Goal: Task Accomplishment & Management: Use online tool/utility

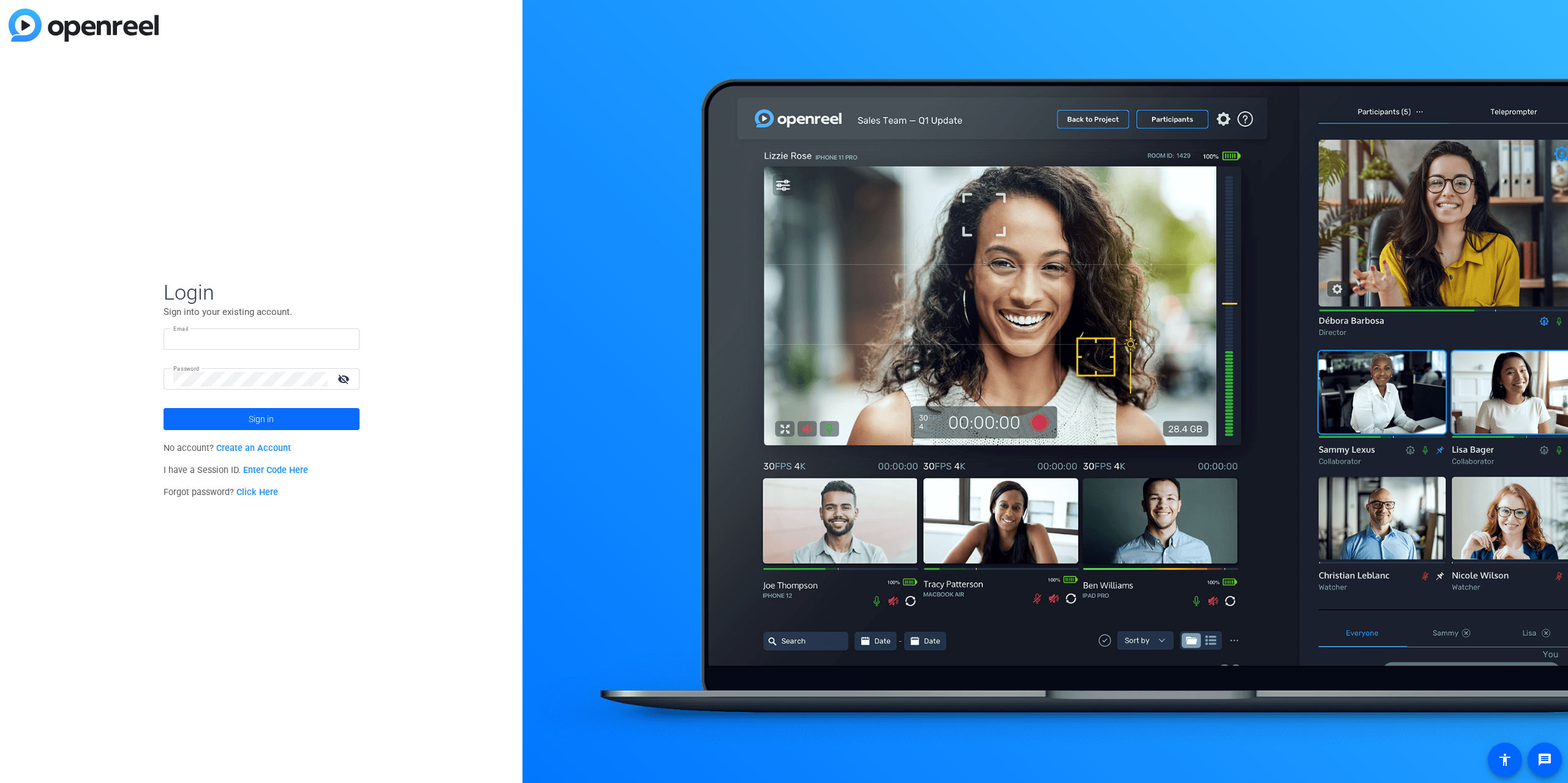
type input "[EMAIL_ADDRESS][DOMAIN_NAME]"
click at [250, 412] on span "Sign in" at bounding box center [261, 419] width 25 height 31
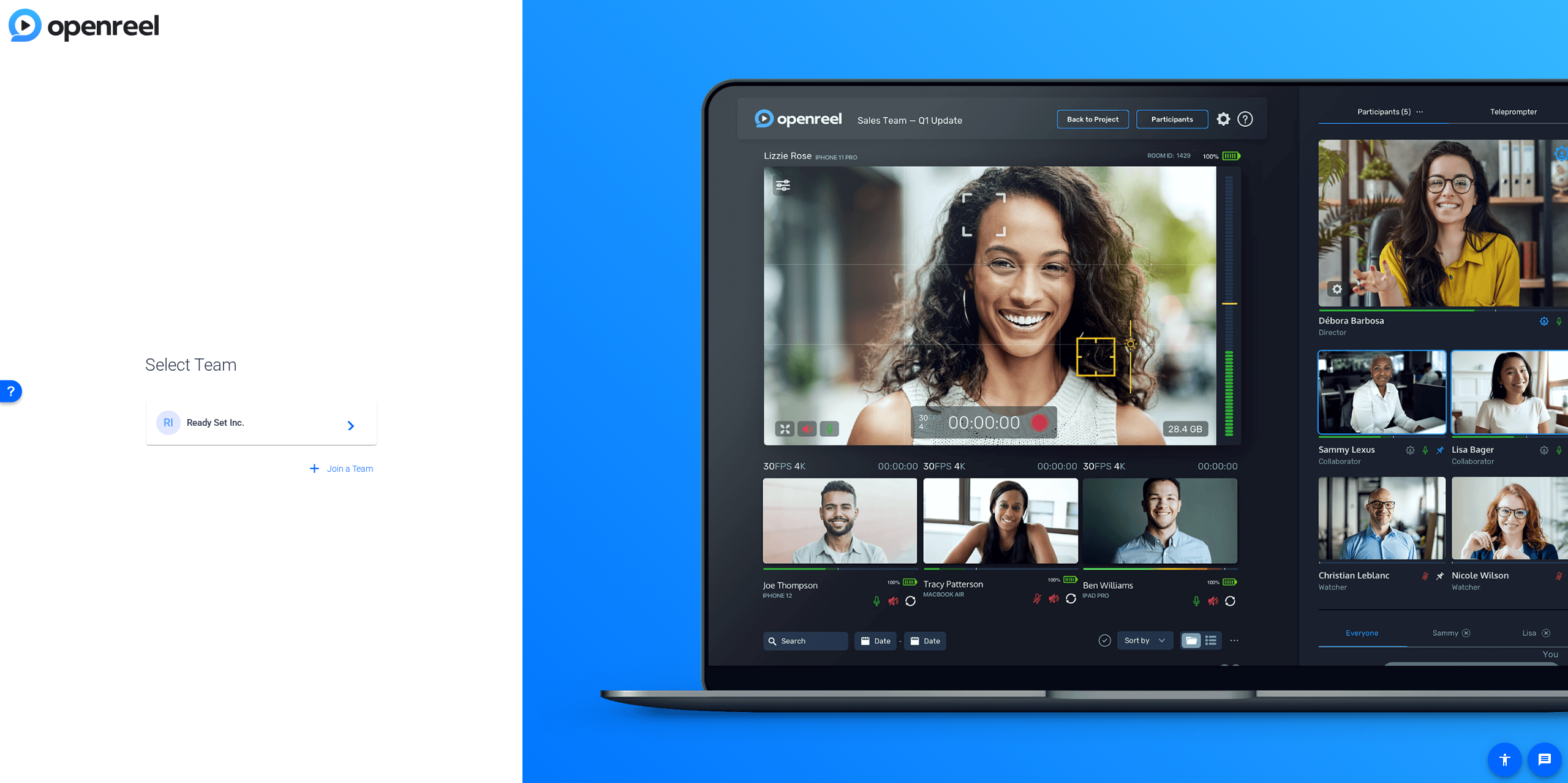
click at [227, 418] on span "Ready Set Inc." at bounding box center [264, 423] width 153 height 11
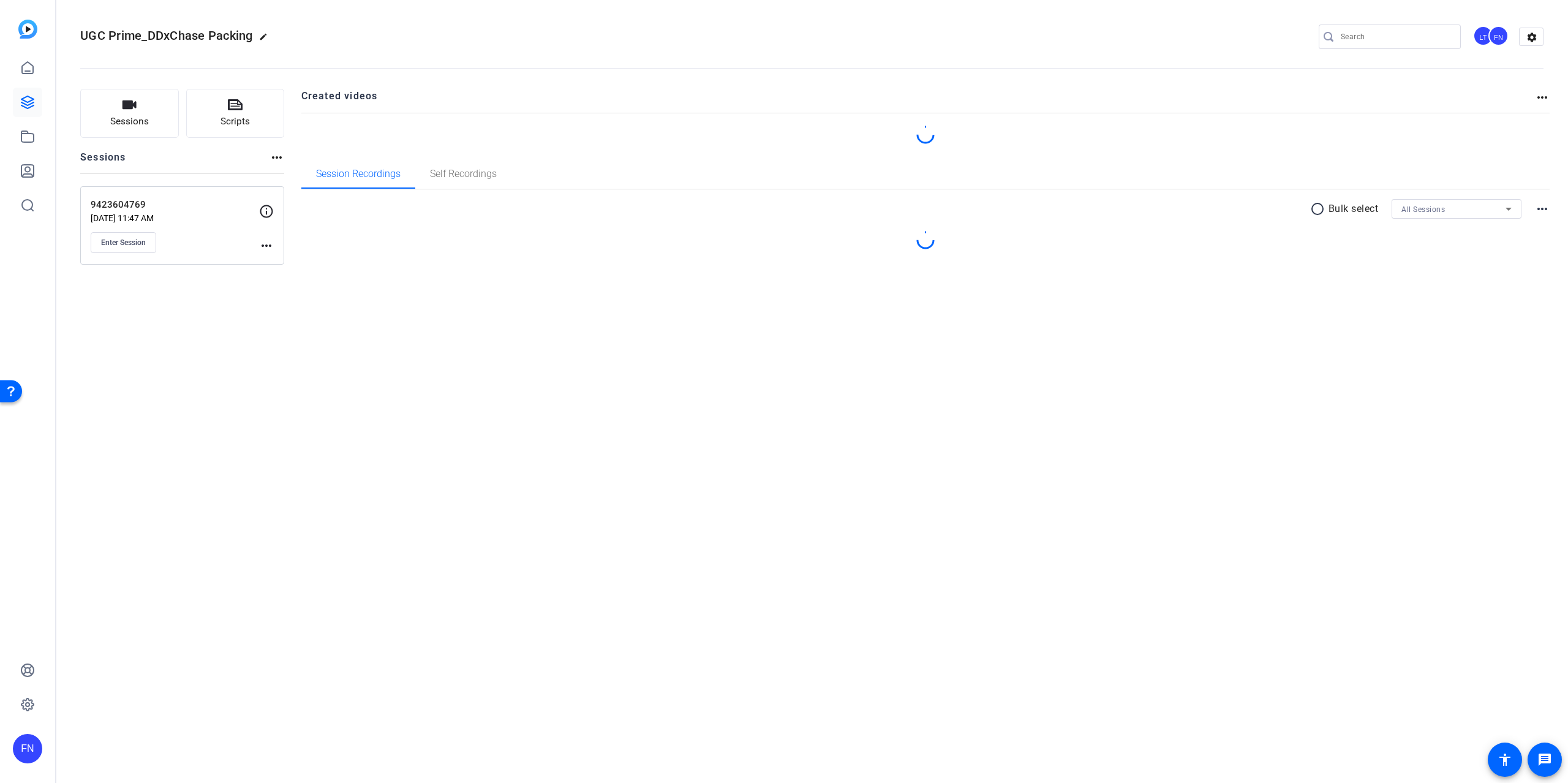
click at [180, 216] on p "[DATE] 11:47 AM" at bounding box center [175, 218] width 168 height 10
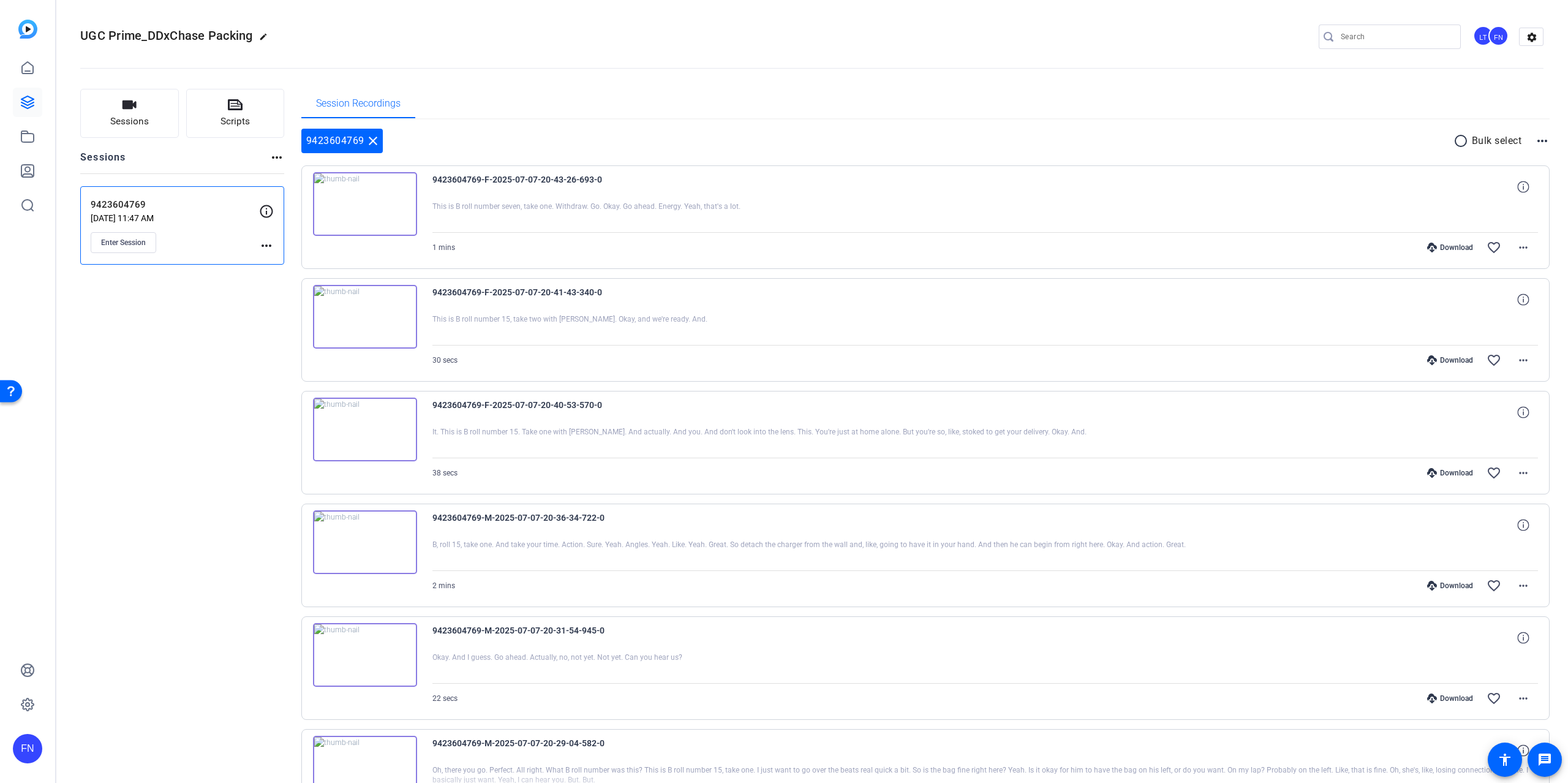
click at [30, 103] on icon at bounding box center [27, 102] width 15 height 15
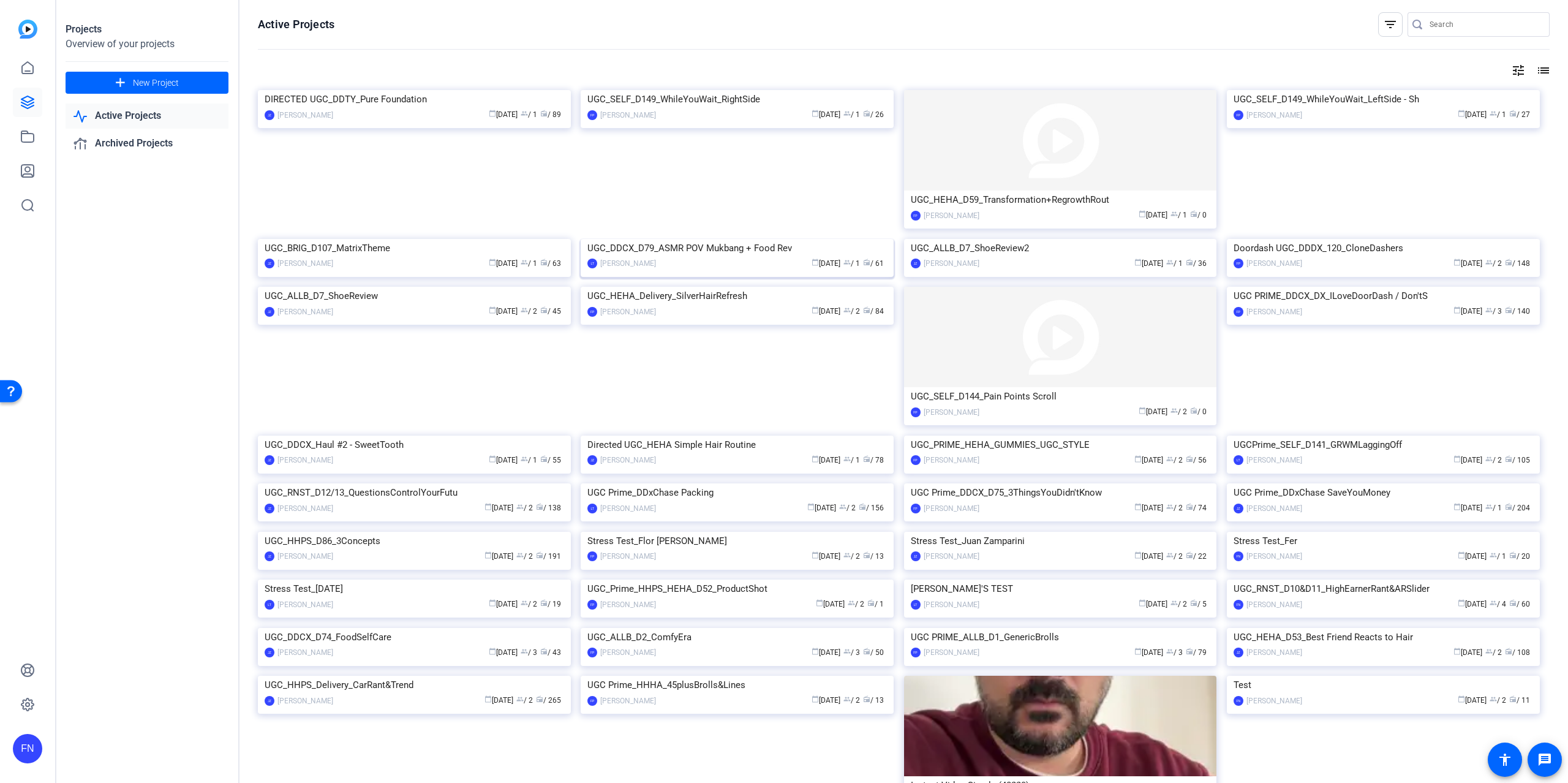
click at [723, 239] on img at bounding box center [737, 239] width 313 height 0
click at [797, 239] on img at bounding box center [737, 239] width 313 height 0
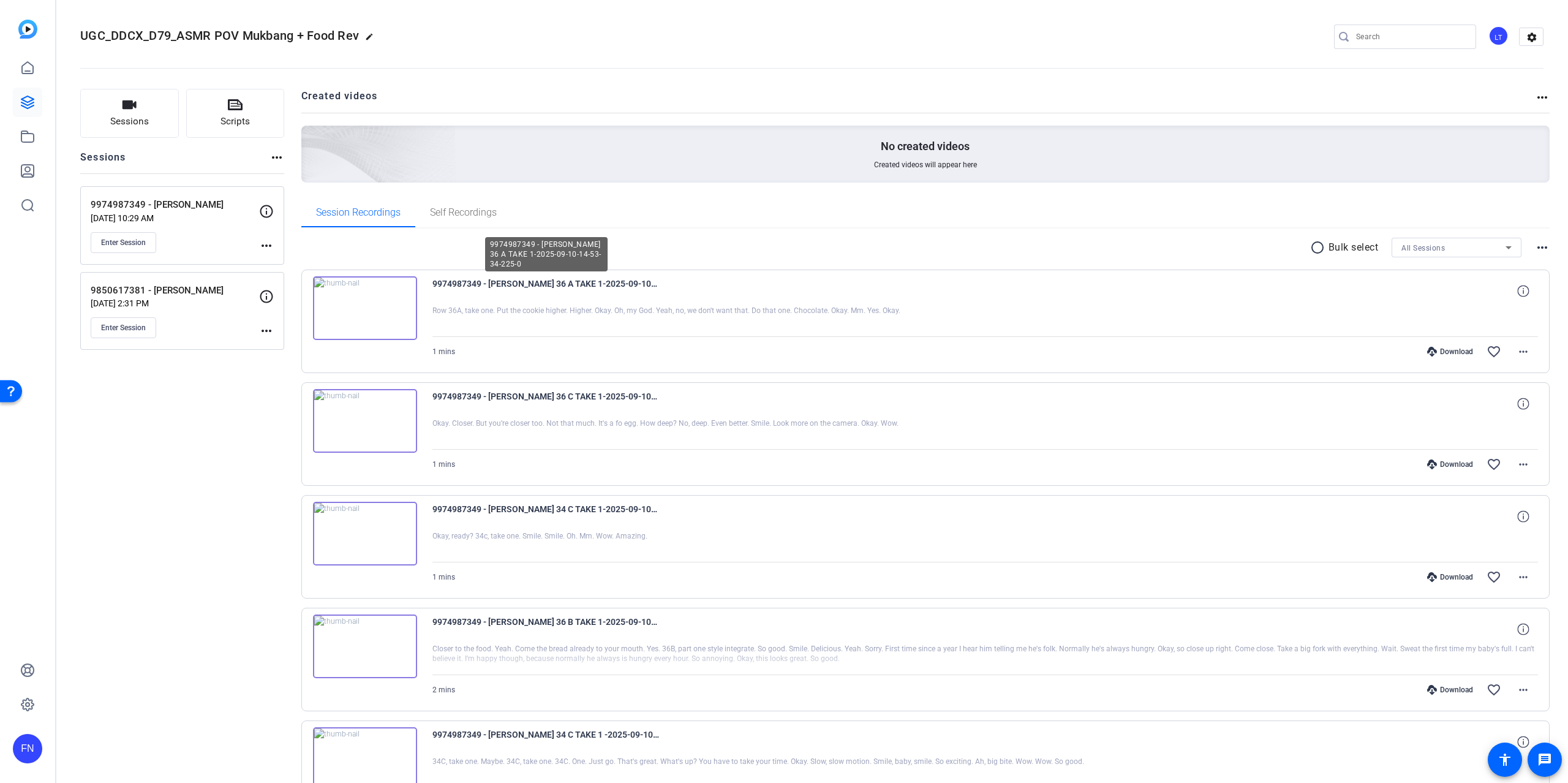
click at [478, 284] on span "9974987349 - [PERSON_NAME] 36 A TAKE 1-2025-09-10-14-53-34-225-0" at bounding box center [546, 290] width 227 height 29
drag, startPoint x: 479, startPoint y: 285, endPoint x: 432, endPoint y: 290, distance: 47.3
click at [432, 292] on span "9974987349 - [PERSON_NAME] 36 A TAKE 1-2025-09-10-14-53-34-225-0" at bounding box center [546, 290] width 227 height 29
copy span "9974987349"
